Goal: Task Accomplishment & Management: Manage account settings

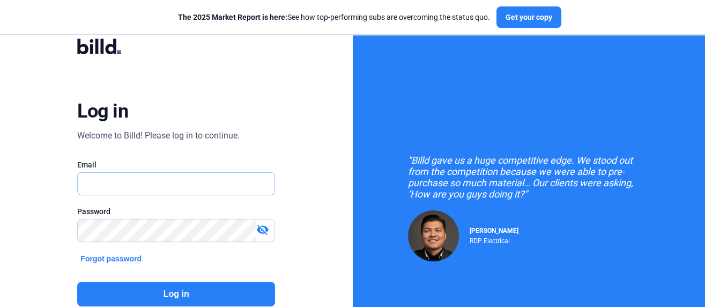
click at [137, 185] on input "text" at bounding box center [171, 184] width 186 height 22
type input "[EMAIL_ADDRESS][DOMAIN_NAME]"
click at [267, 230] on mat-icon "visibility_off" at bounding box center [262, 229] width 13 height 13
click at [192, 295] on button "Log in" at bounding box center [176, 293] width 198 height 25
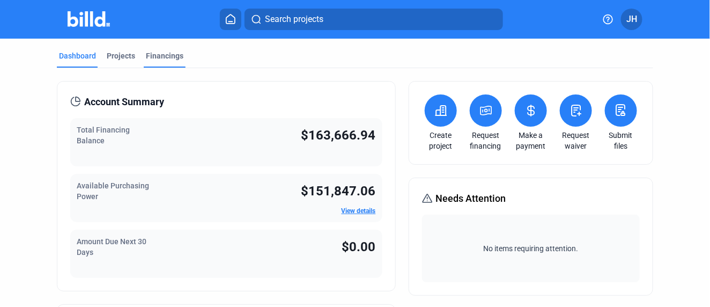
click at [165, 54] on div "Financings" at bounding box center [165, 55] width 38 height 11
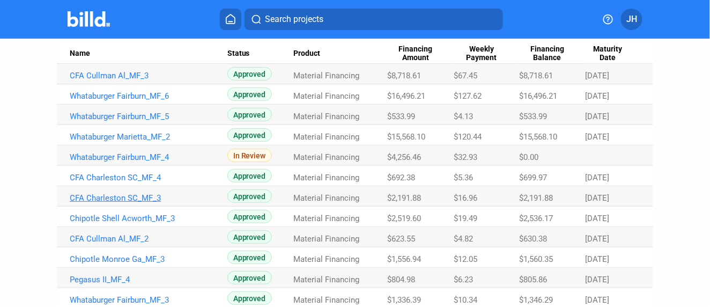
scroll to position [119, 0]
